Goal: Information Seeking & Learning: Check status

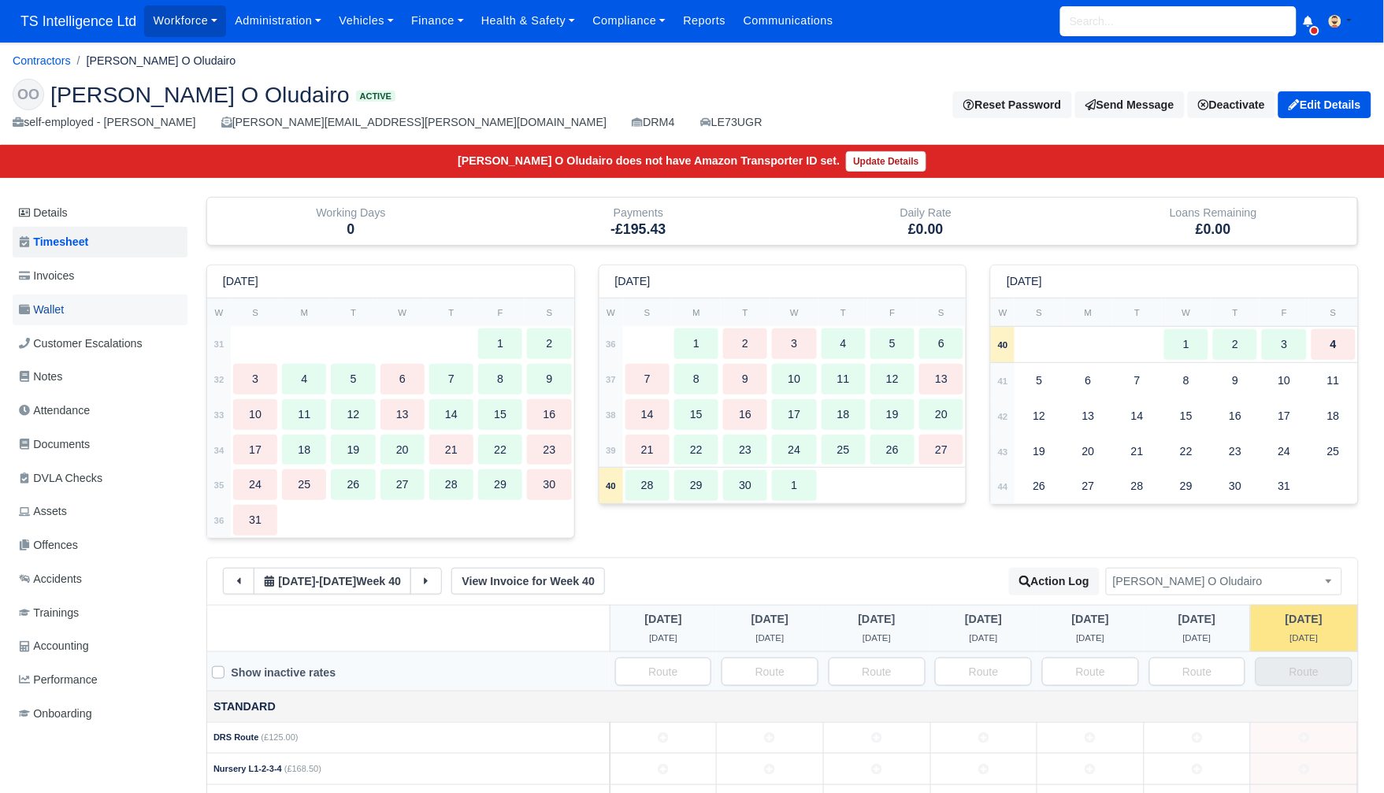
click at [95, 303] on link "Wallet" at bounding box center [100, 310] width 175 height 31
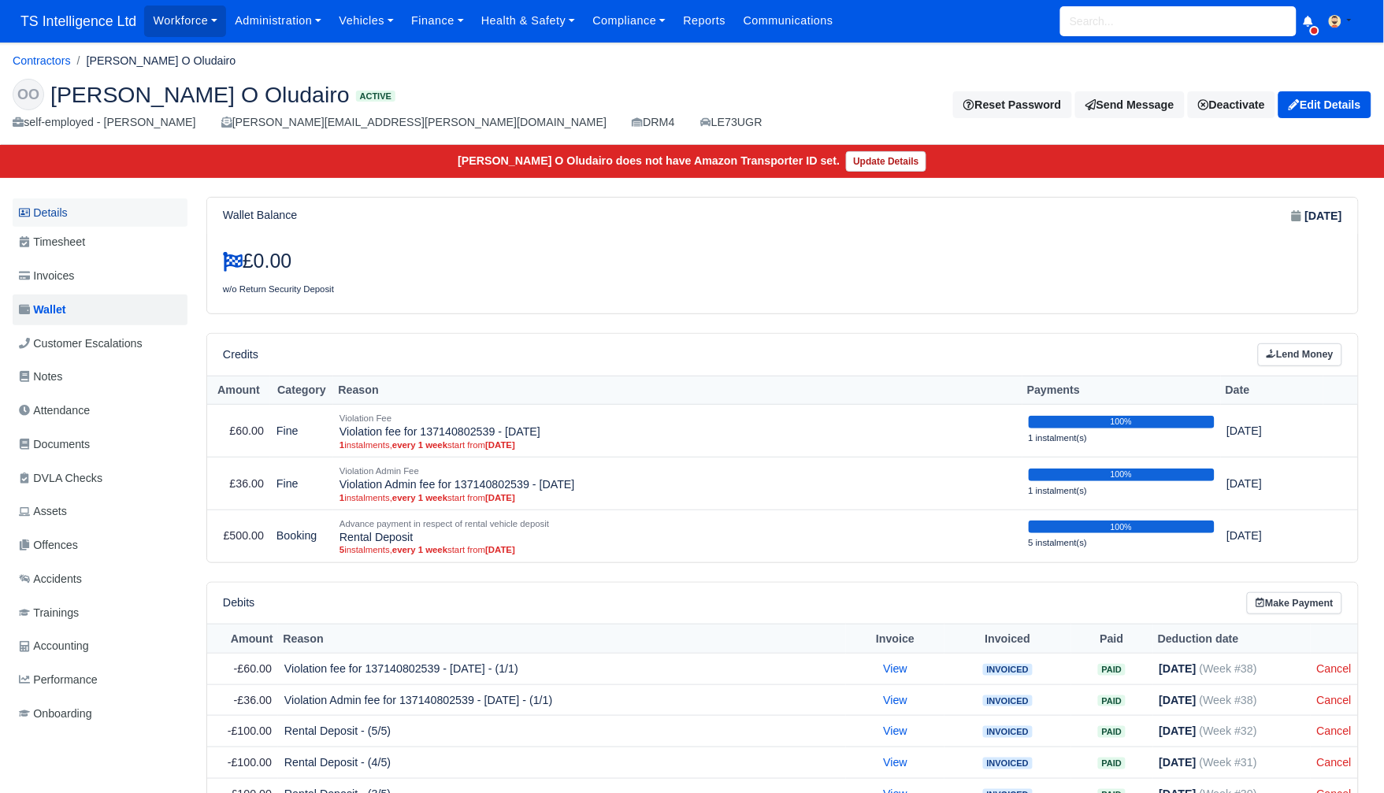
click at [67, 207] on link "Details" at bounding box center [100, 212] width 175 height 29
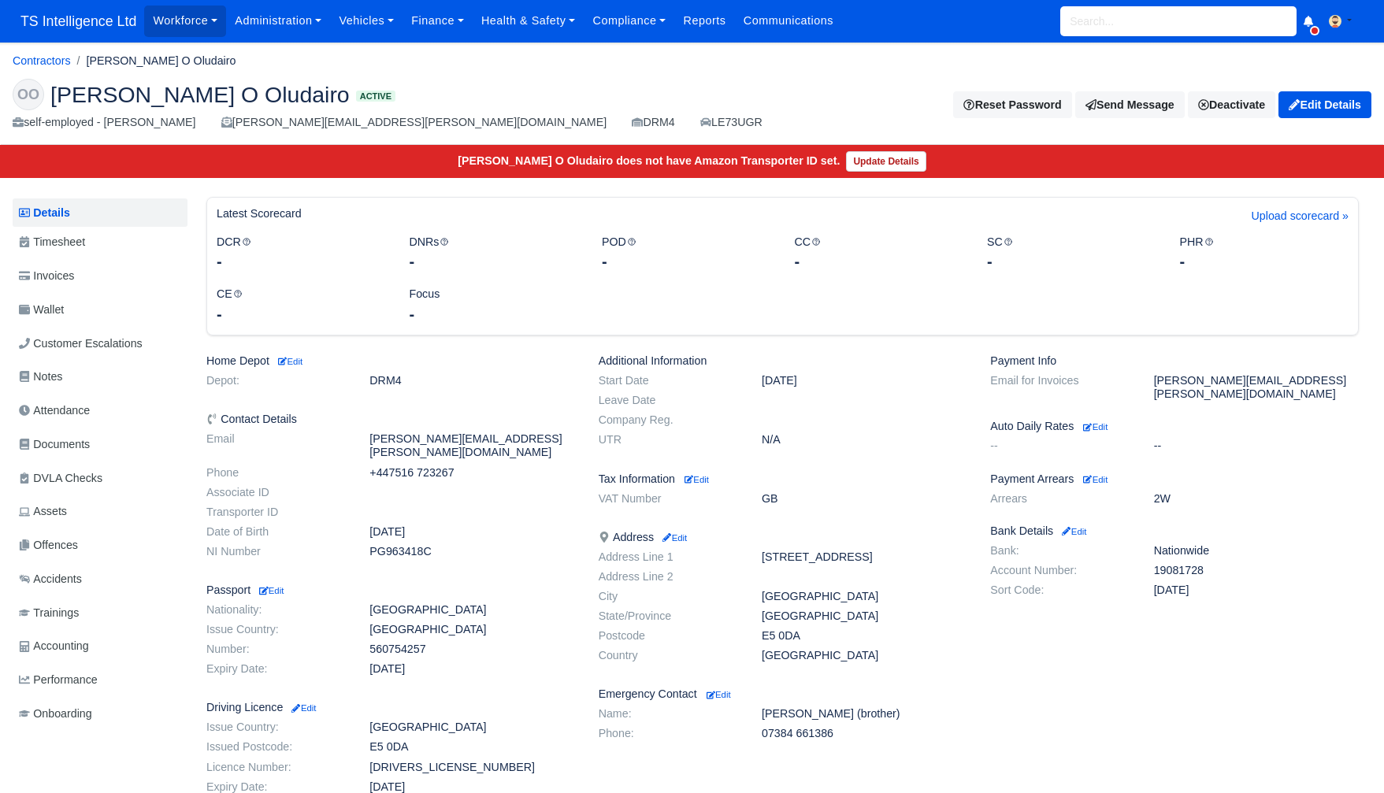
scroll to position [280, 0]
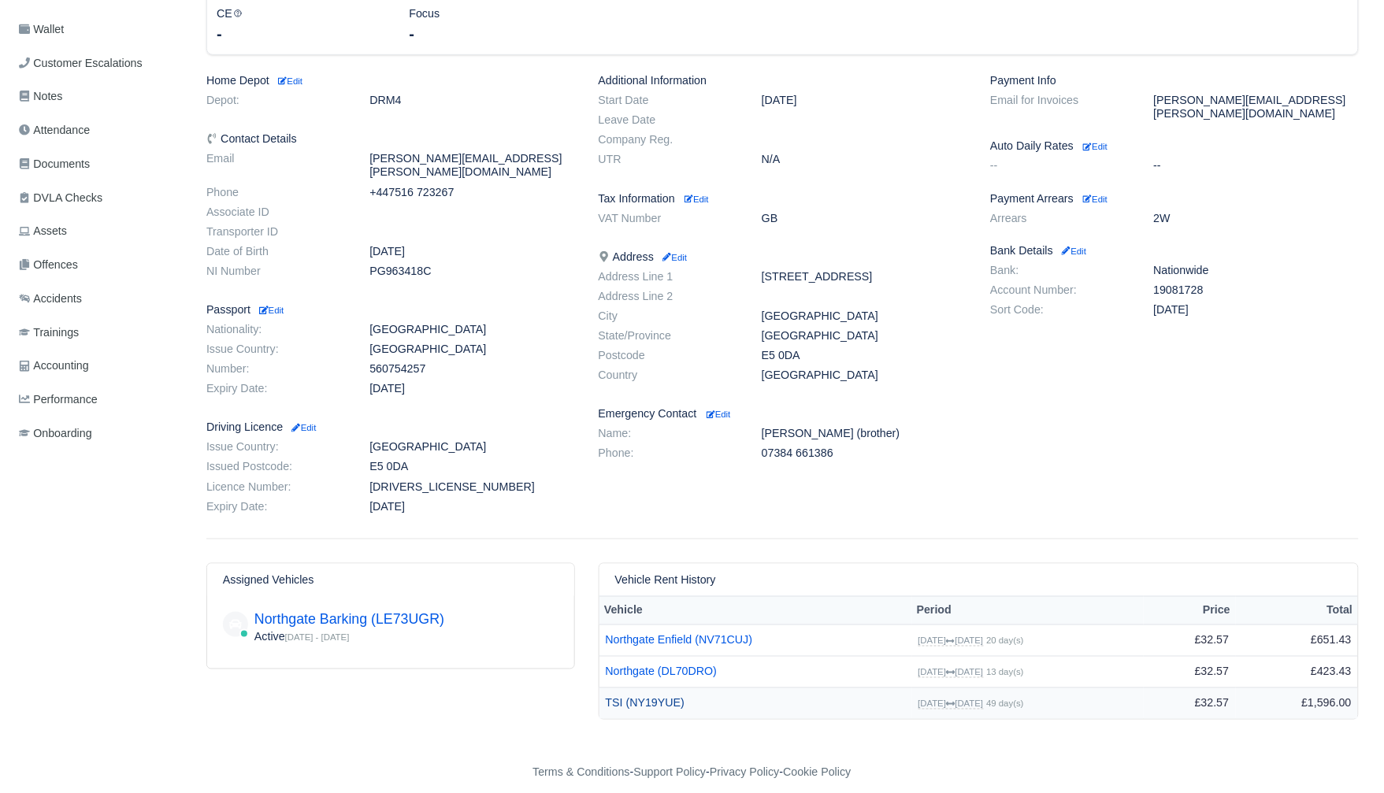
click at [662, 695] on link "TSI (NY19YUE)" at bounding box center [756, 704] width 300 height 18
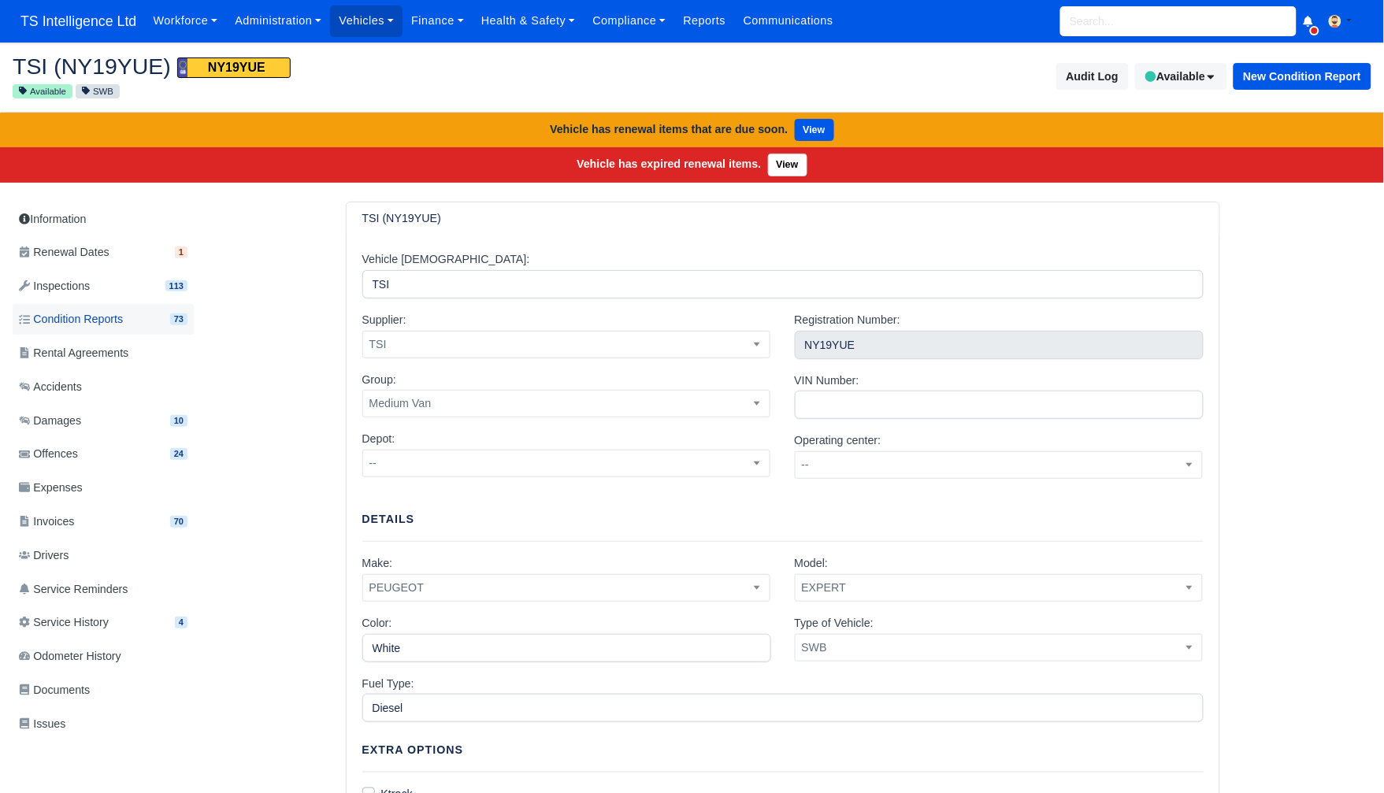
click at [123, 318] on span "Condition Reports" at bounding box center [71, 319] width 104 height 18
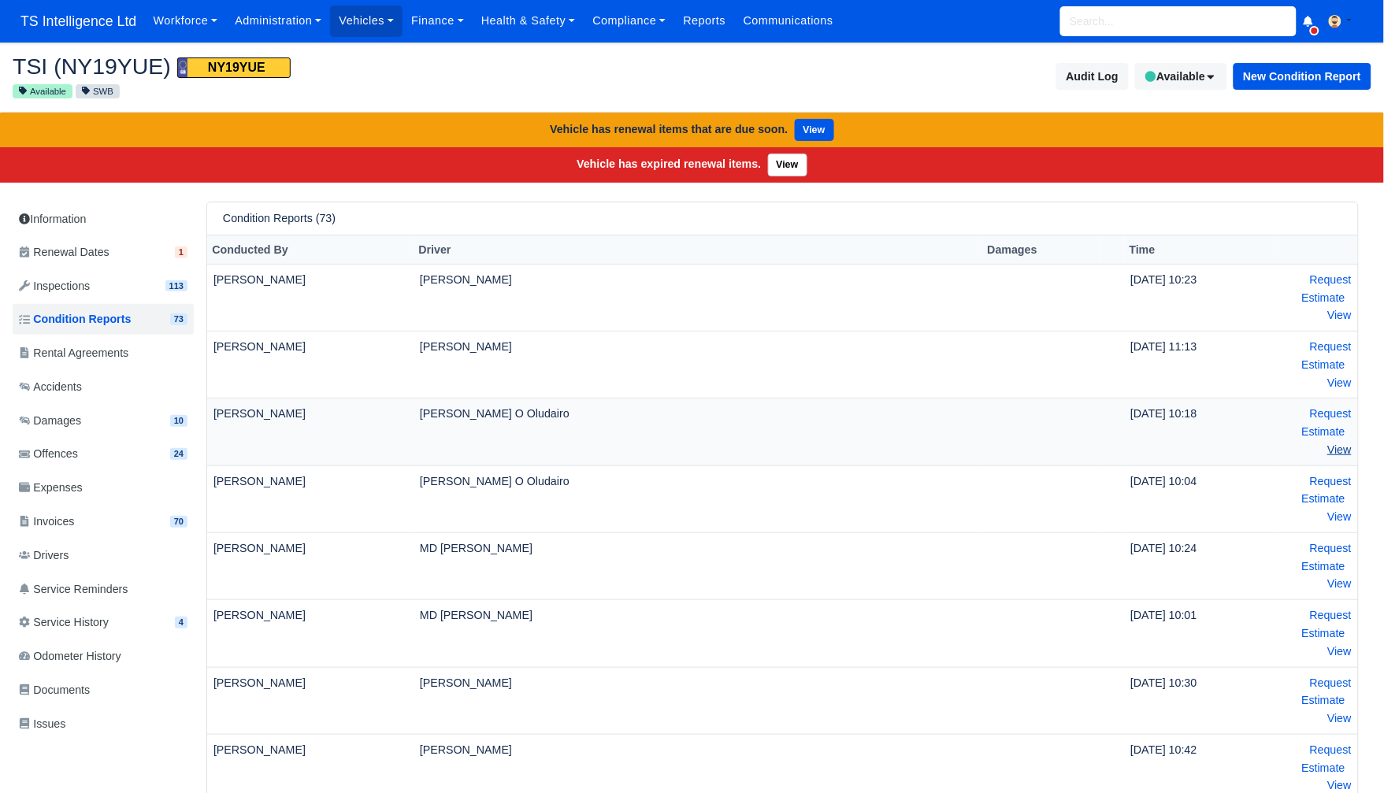
click at [1342, 451] on link "View" at bounding box center [1339, 449] width 24 height 13
click at [1091, 16] on input "search" at bounding box center [1178, 21] width 236 height 30
click at [1092, 47] on link "Northgate Enfield (NY21DHJ) Garage (NY21DHJ)" at bounding box center [1178, 64] width 235 height 43
type input "NY21DHJ"
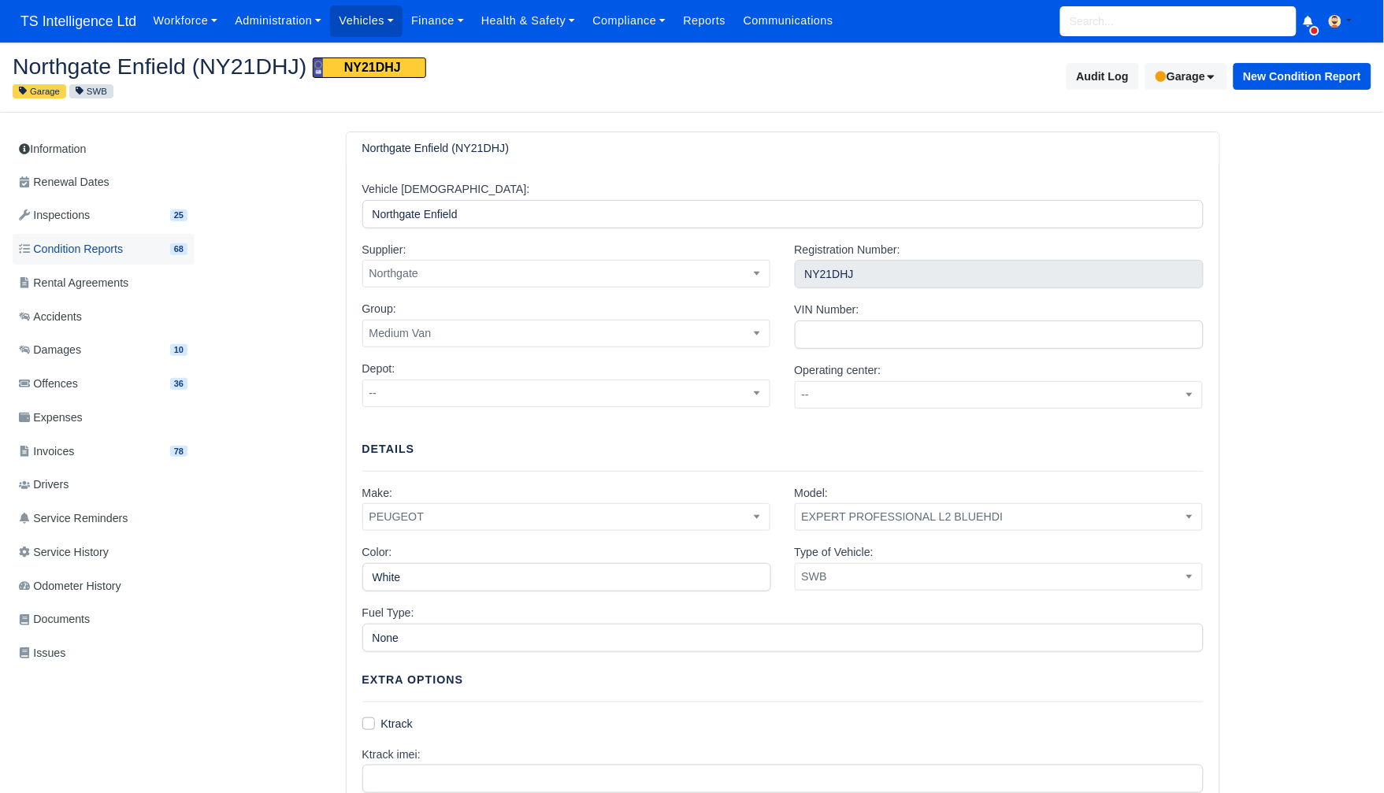
click at [86, 250] on span "Condition Reports" at bounding box center [71, 249] width 104 height 18
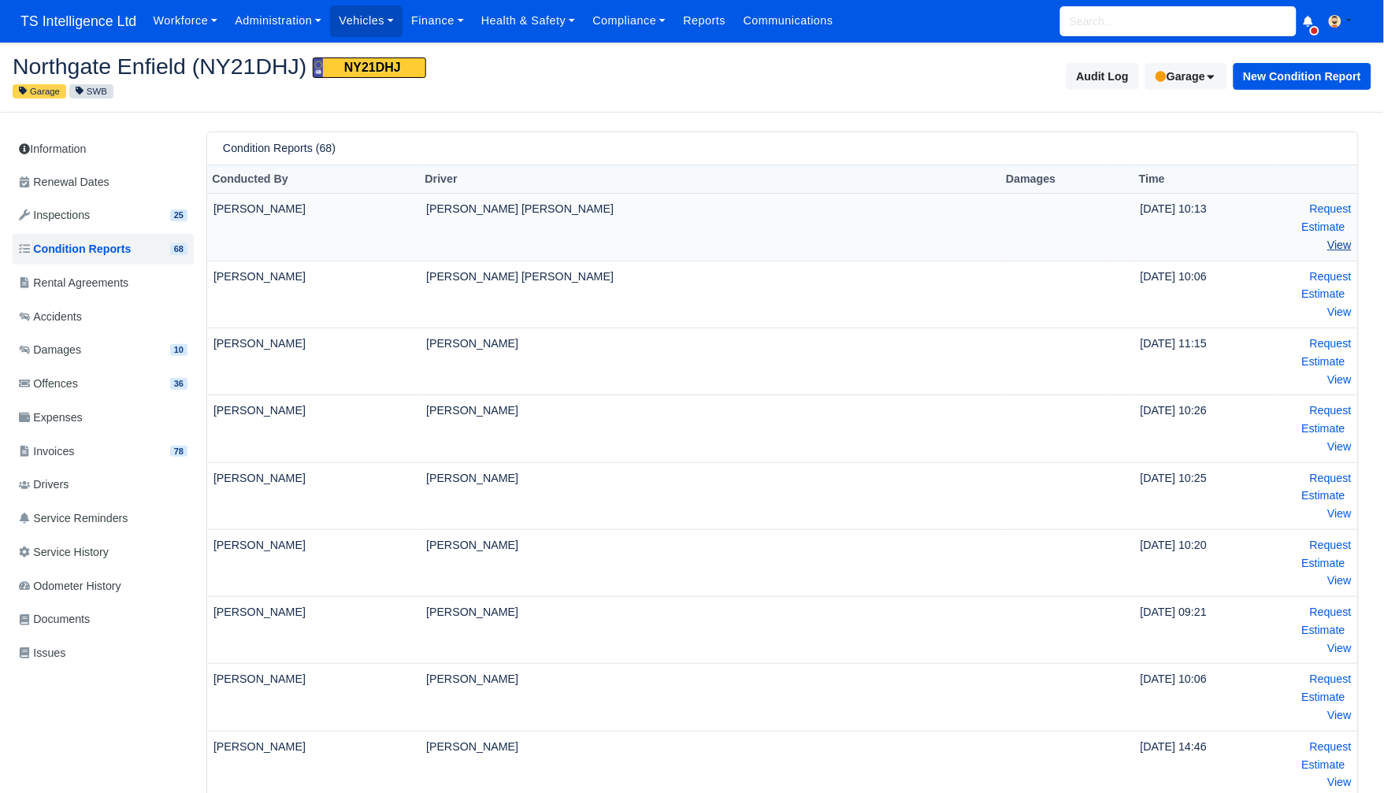
click at [1344, 244] on link "View" at bounding box center [1339, 245] width 24 height 13
